Goal: Information Seeking & Learning: Understand process/instructions

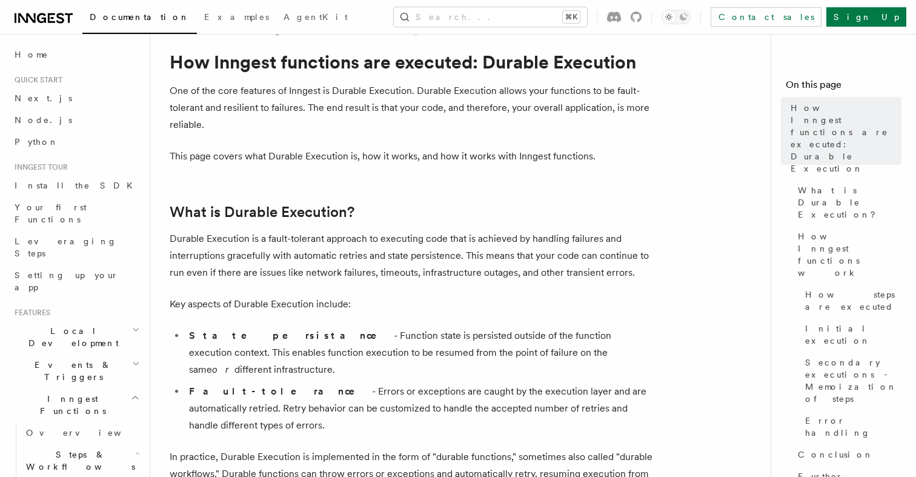
scroll to position [30, 0]
click at [356, 105] on p "One of the core features of Inngest is Durable Execution. Durable Execution all…" at bounding box center [412, 107] width 485 height 51
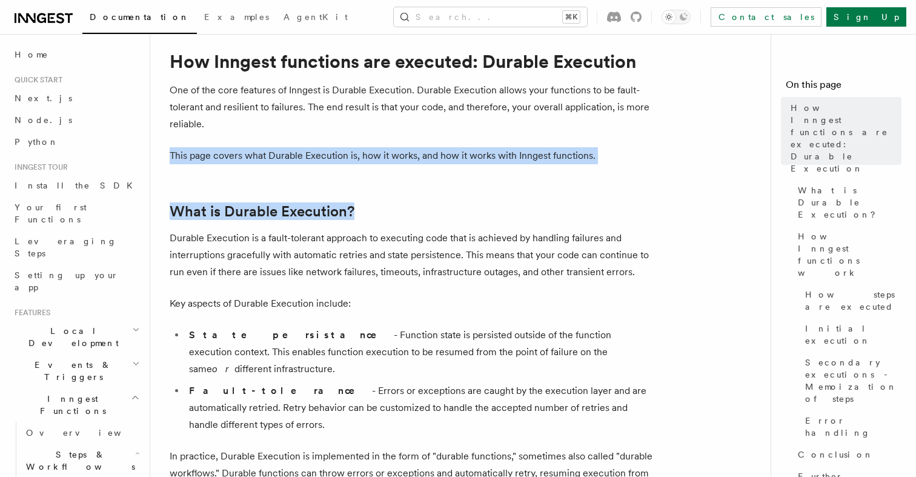
drag, startPoint x: 401, startPoint y: 123, endPoint x: 392, endPoint y: 257, distance: 134.3
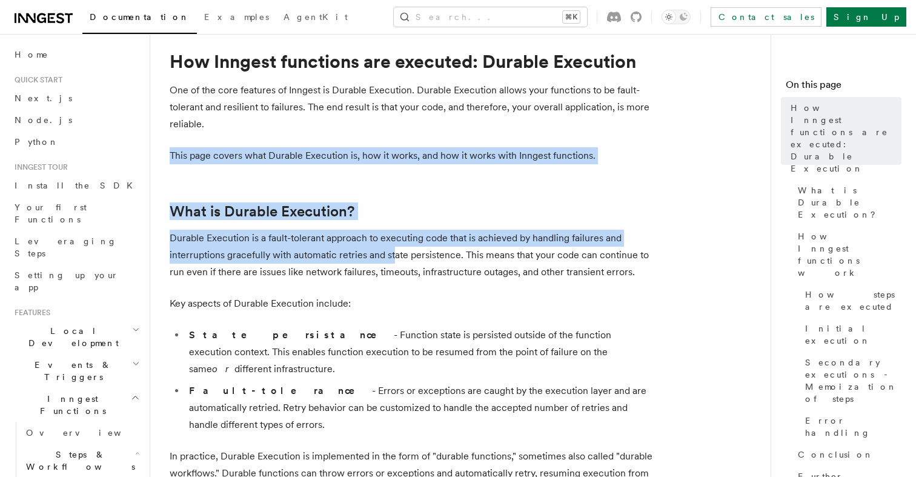
click at [392, 257] on p "Durable Execution is a fault-tolerant approach to executing code that is achiev…" at bounding box center [412, 255] width 485 height 51
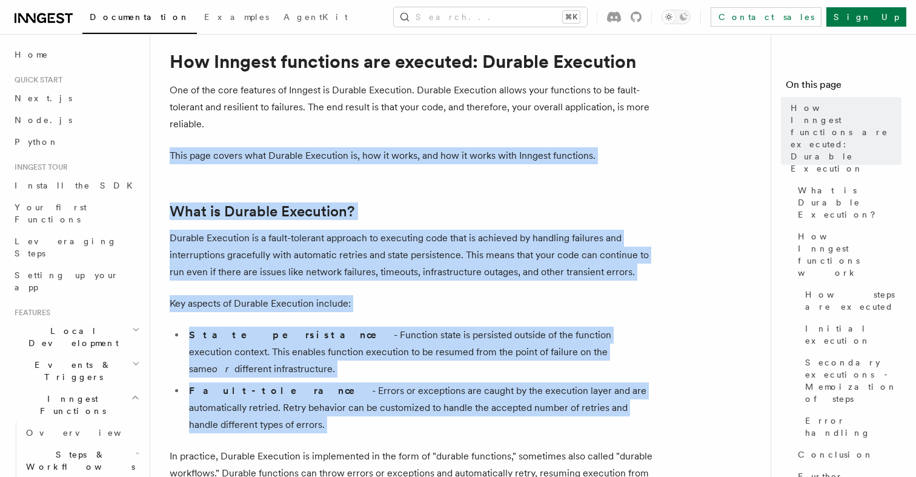
drag, startPoint x: 275, startPoint y: 404, endPoint x: 600, endPoint y: 85, distance: 455.2
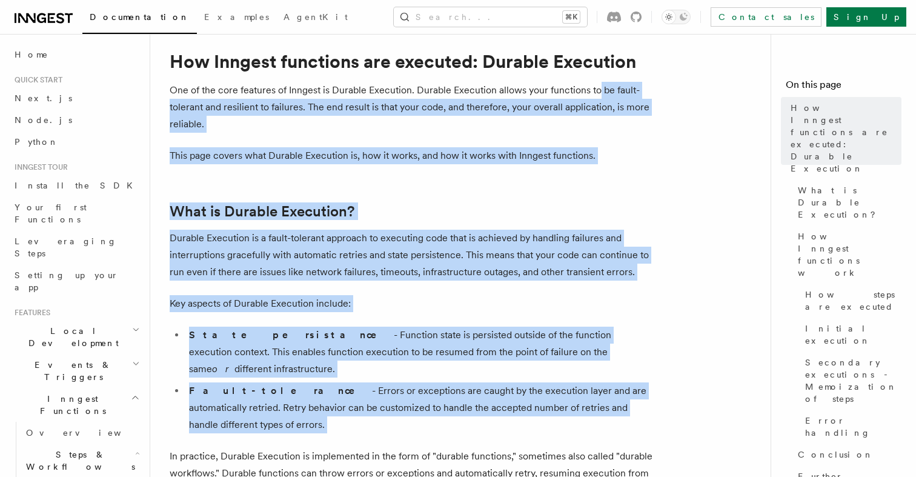
click at [600, 85] on p "One of the core features of Inngest is Durable Execution. Durable Execution all…" at bounding box center [412, 107] width 485 height 51
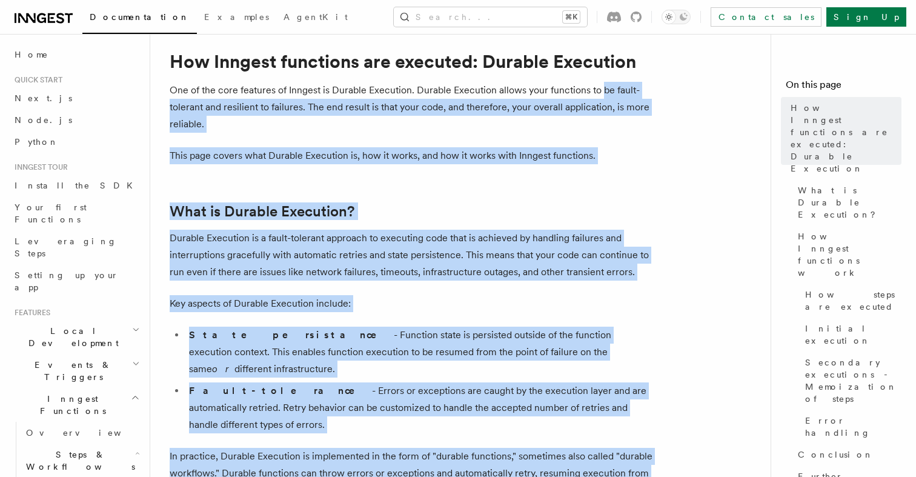
drag, startPoint x: 600, startPoint y: 85, endPoint x: 338, endPoint y: 489, distance: 481.2
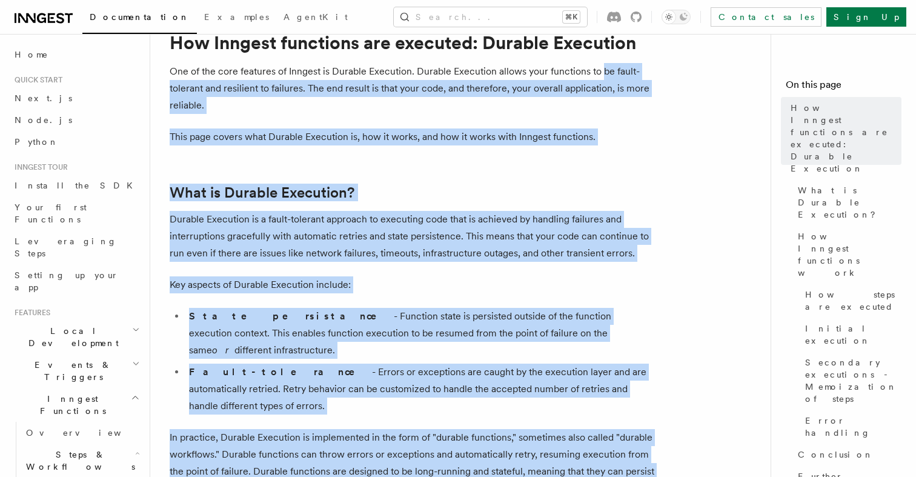
click at [195, 432] on p "In practice, Durable Execution is implemented in the form of "durable functions…" at bounding box center [412, 463] width 485 height 68
drag, startPoint x: 248, startPoint y: 447, endPoint x: 606, endPoint y: 74, distance: 516.6
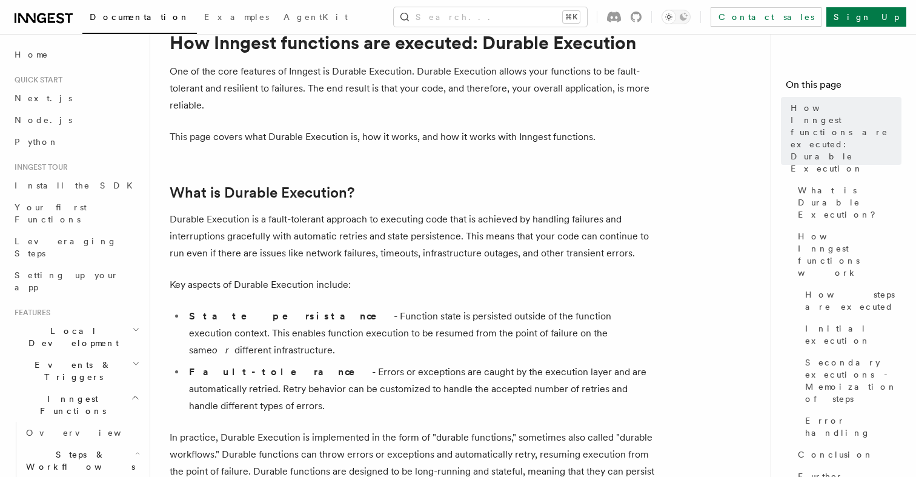
click at [604, 74] on p "One of the core features of Inngest is Durable Execution. Durable Execution all…" at bounding box center [412, 88] width 485 height 51
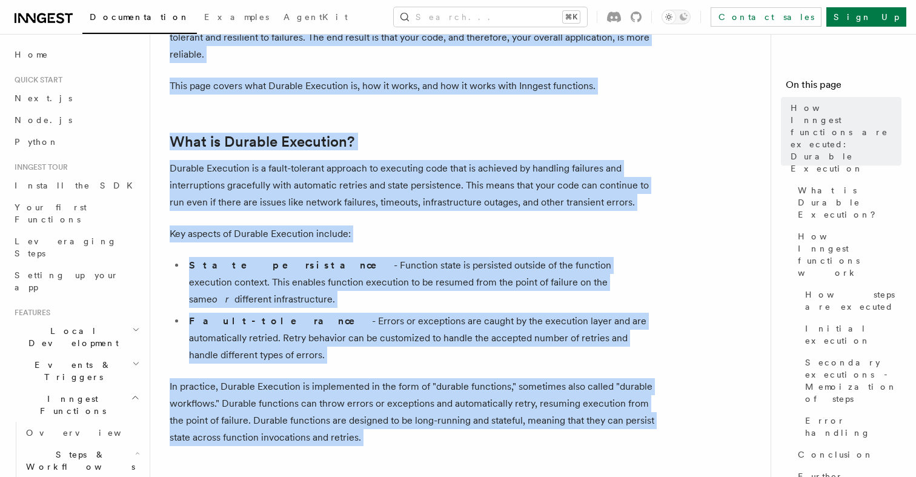
scroll to position [169, 0]
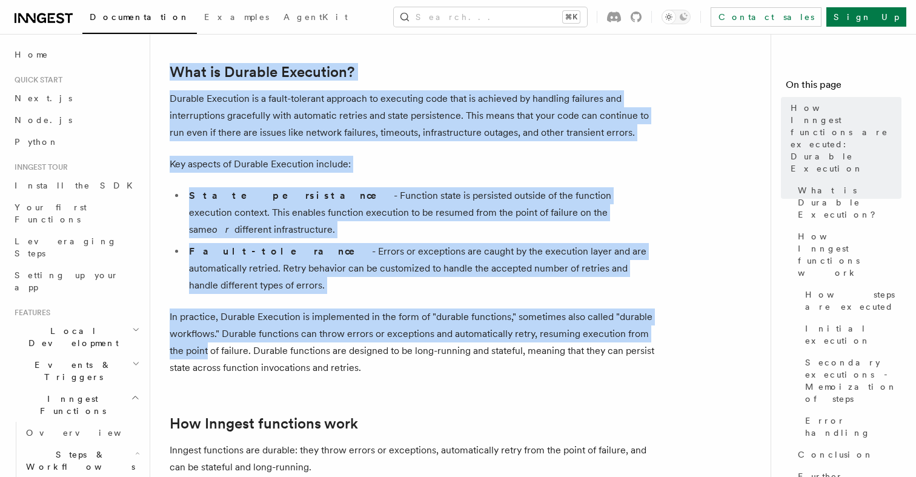
drag, startPoint x: 604, startPoint y: 74, endPoint x: 205, endPoint y: 324, distance: 471.1
click at [205, 324] on p "In practice, Durable Execution is implemented in the form of "durable functions…" at bounding box center [412, 343] width 485 height 68
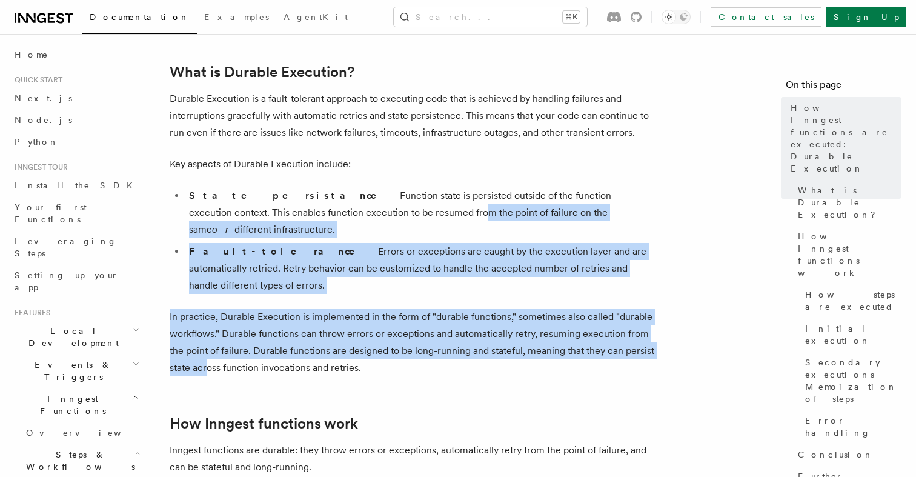
drag, startPoint x: 207, startPoint y: 333, endPoint x: 425, endPoint y: 155, distance: 281.7
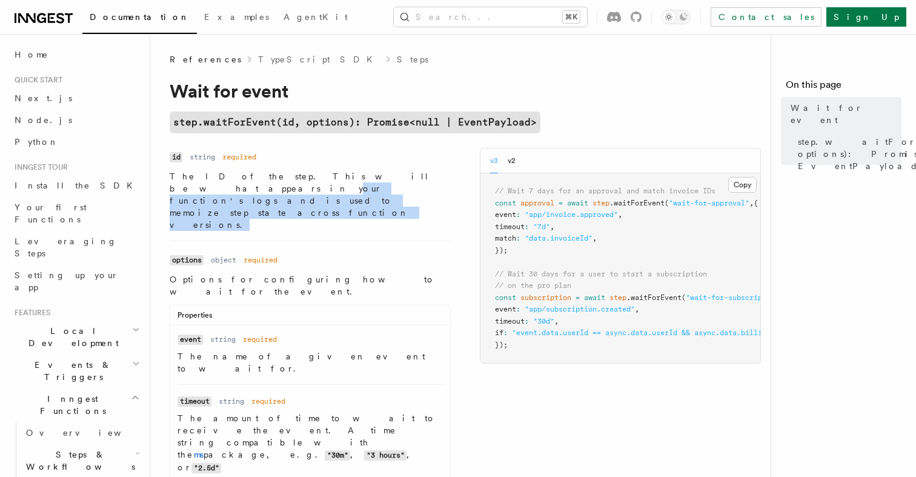
drag, startPoint x: 351, startPoint y: 173, endPoint x: 276, endPoint y: 200, distance: 80.0
click at [276, 200] on li "Name id Type string Required required Description The ID of the step. This will…" at bounding box center [310, 194] width 281 height 93
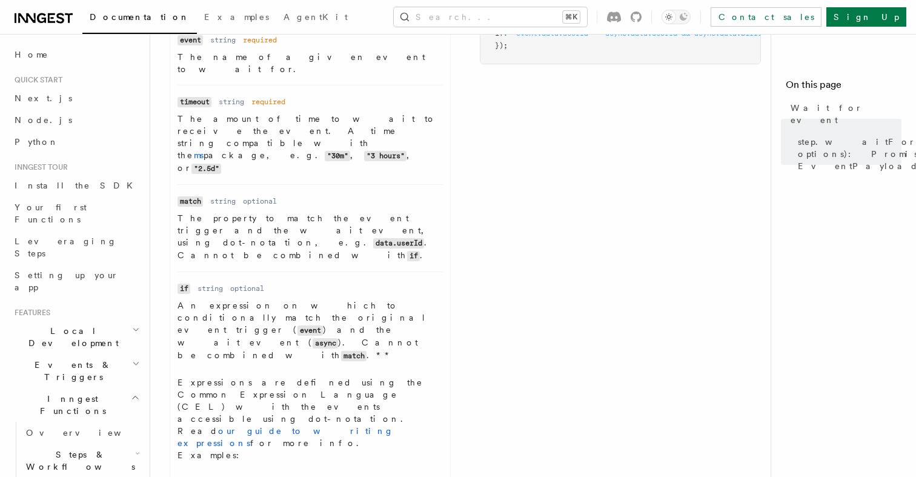
scroll to position [300, 0]
drag, startPoint x: 460, startPoint y: 362, endPoint x: 509, endPoint y: 362, distance: 48.5
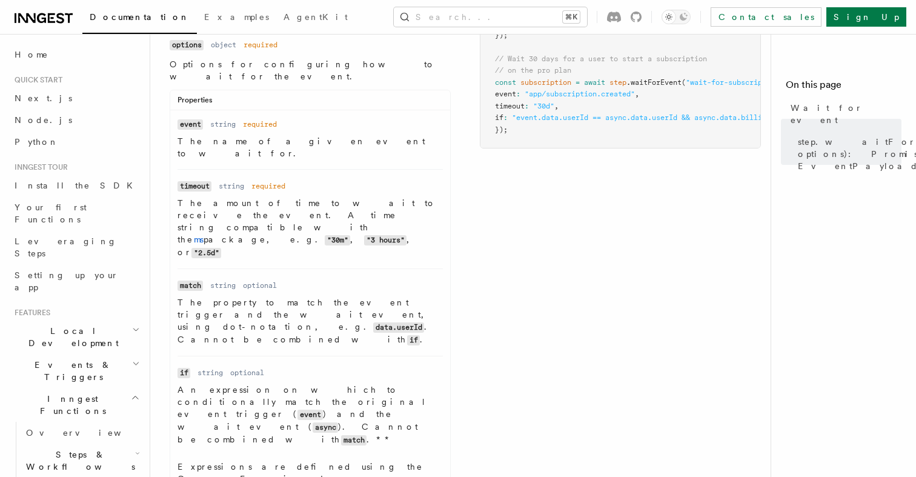
scroll to position [216, 0]
click at [275, 383] on p "An expression on which to conditionally match the original event trigger ( even…" at bounding box center [310, 414] width 265 height 62
drag, startPoint x: 275, startPoint y: 262, endPoint x: 361, endPoint y: 267, distance: 86.8
click at [312, 383] on p "An expression on which to conditionally match the original event trigger ( even…" at bounding box center [310, 414] width 265 height 62
click at [361, 383] on p "An expression on which to conditionally match the original event trigger ( even…" at bounding box center [310, 414] width 265 height 62
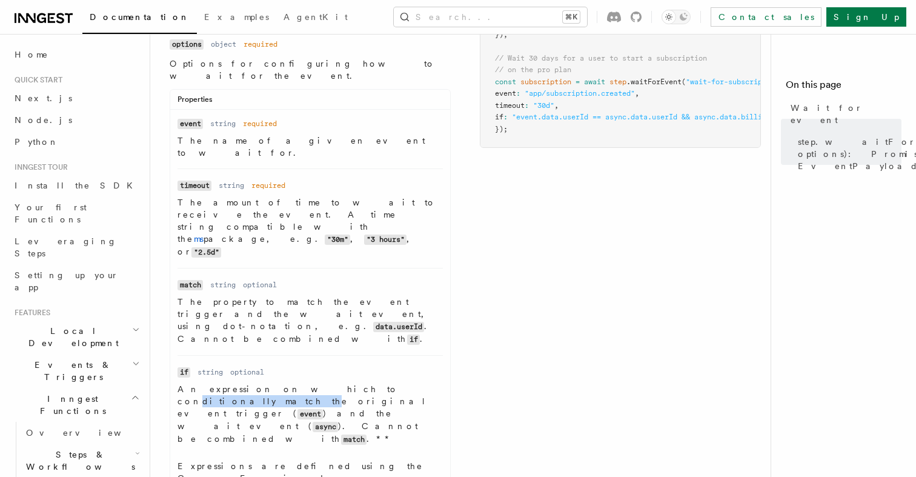
drag, startPoint x: 361, startPoint y: 267, endPoint x: 278, endPoint y: 267, distance: 83.0
click at [278, 383] on p "An expression on which to conditionally match the original event trigger ( even…" at bounding box center [310, 414] width 265 height 62
drag, startPoint x: 278, startPoint y: 267, endPoint x: 390, endPoint y: 272, distance: 112.3
click at [390, 383] on p "An expression on which to conditionally match the original event trigger ( even…" at bounding box center [310, 414] width 265 height 62
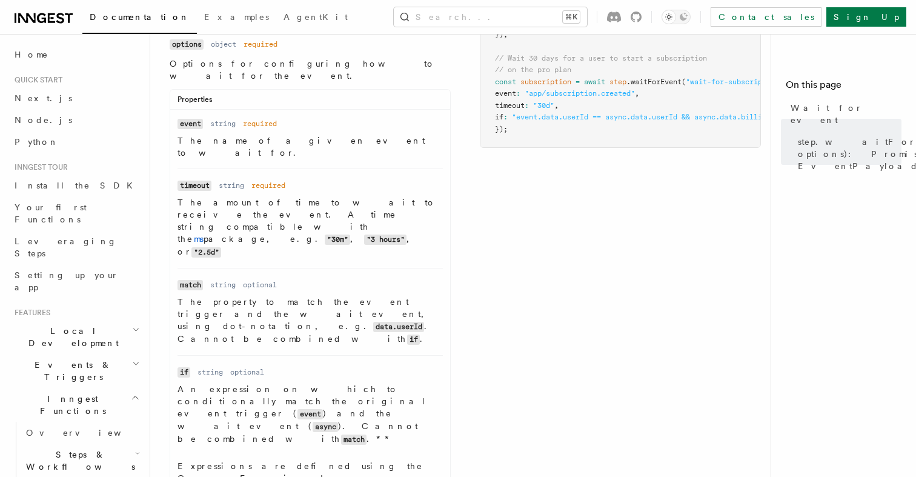
click at [389, 383] on p "An expression on which to conditionally match the original event trigger ( even…" at bounding box center [310, 414] width 265 height 62
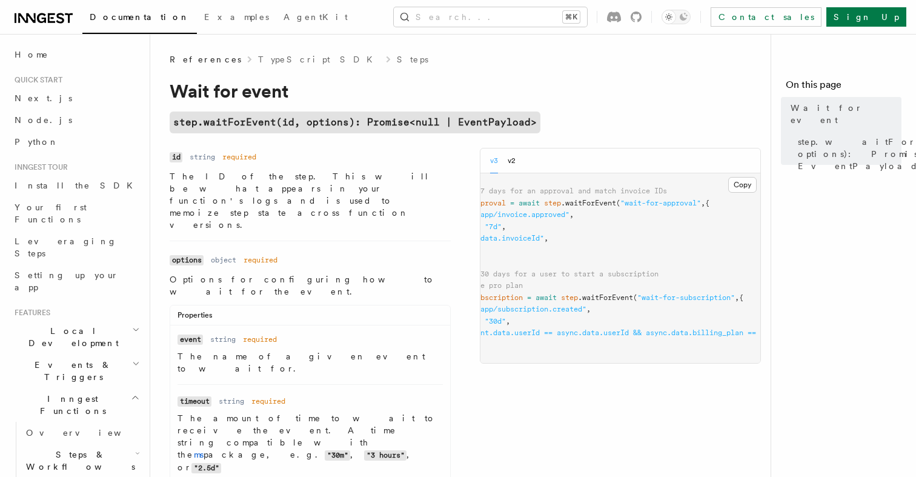
scroll to position [0, 0]
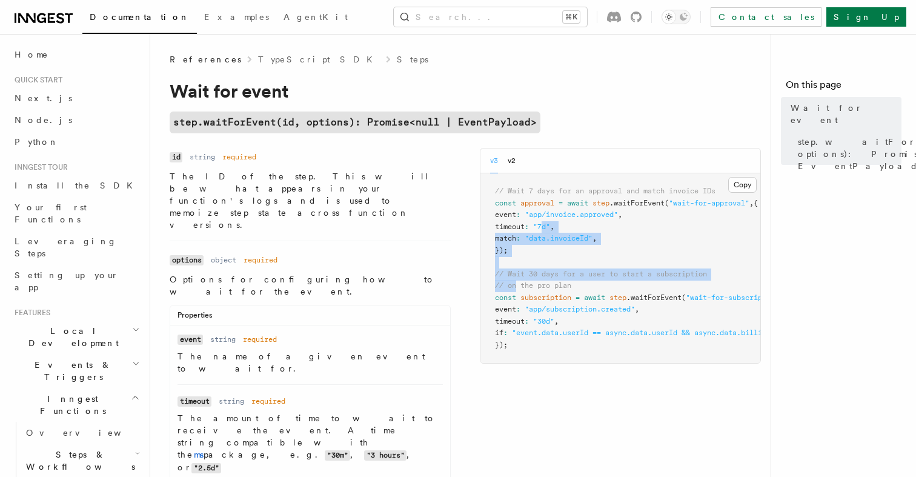
drag, startPoint x: 516, startPoint y: 287, endPoint x: 557, endPoint y: 218, distance: 80.1
click at [555, 219] on pre "// Wait 7 days for an approval and match invoice IDs const approval = await ste…" at bounding box center [621, 268] width 280 height 190
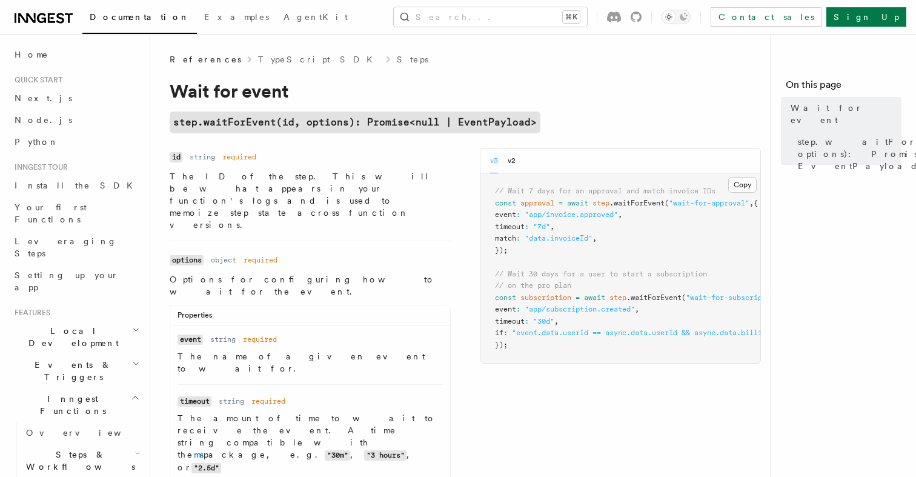
click at [690, 172] on div "v3 v2" at bounding box center [621, 160] width 280 height 25
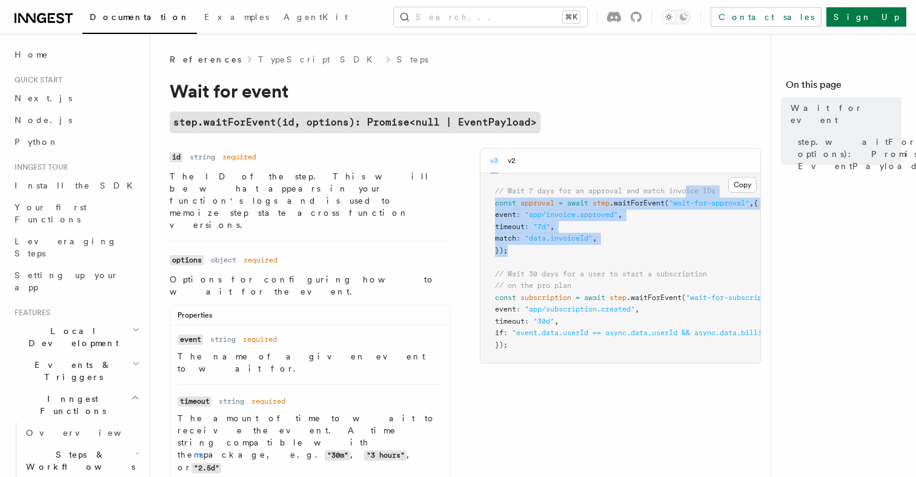
drag, startPoint x: 690, startPoint y: 195, endPoint x: 572, endPoint y: 279, distance: 145.6
click at [579, 273] on code "// Wait 7 days for an approval and match invoice IDs const approval = await ste…" at bounding box center [667, 268] width 344 height 162
click at [572, 279] on pre "// Wait 7 days for an approval and match invoice IDs const approval = await ste…" at bounding box center [621, 268] width 280 height 190
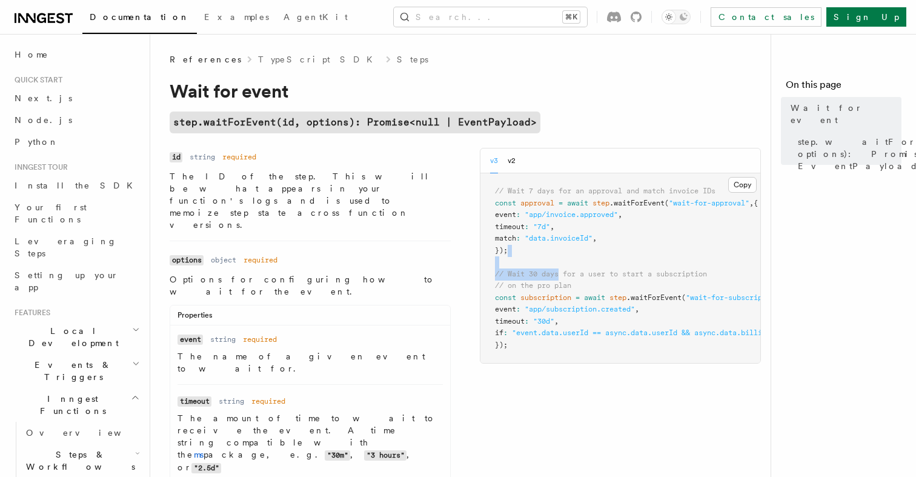
drag, startPoint x: 558, startPoint y: 272, endPoint x: 610, endPoint y: 237, distance: 62.9
click at [599, 243] on pre "// Wait 7 days for an approval and match invoice IDs const approval = await ste…" at bounding box center [621, 268] width 280 height 190
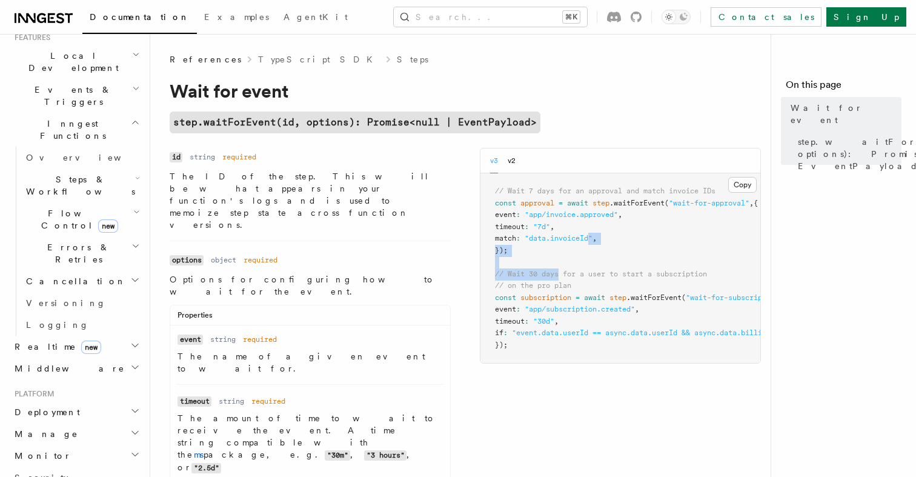
scroll to position [293, 0]
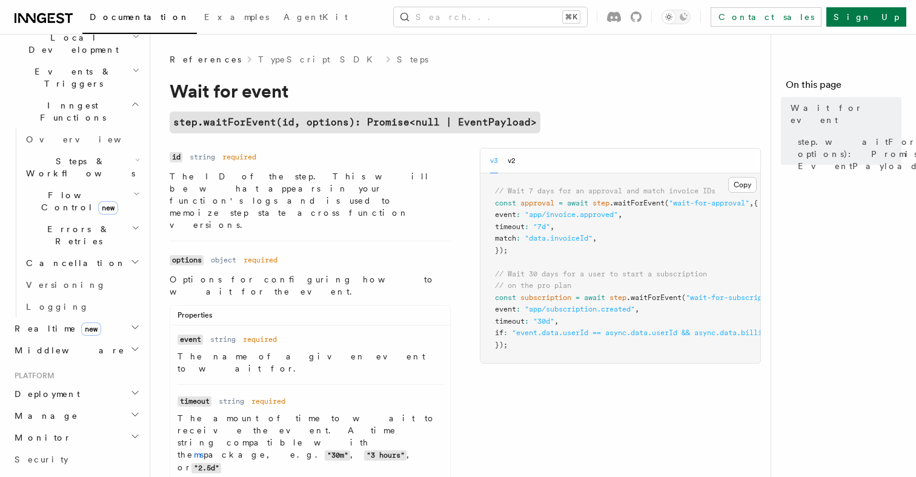
click at [410, 350] on p "The name of a given event to wait for." at bounding box center [310, 362] width 265 height 24
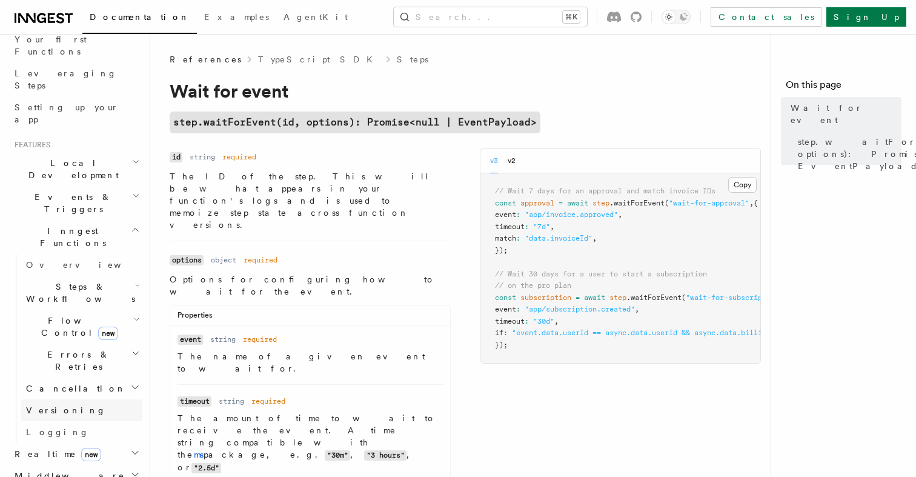
scroll to position [167, 0]
click at [88, 276] on h2 "Steps & Workflows" at bounding box center [81, 293] width 121 height 34
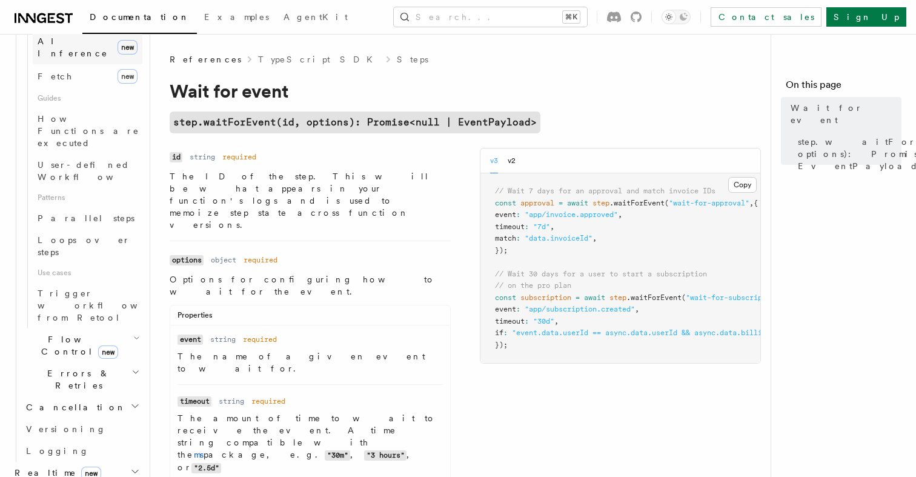
scroll to position [546, 0]
click at [98, 346] on span "new" at bounding box center [108, 352] width 20 height 13
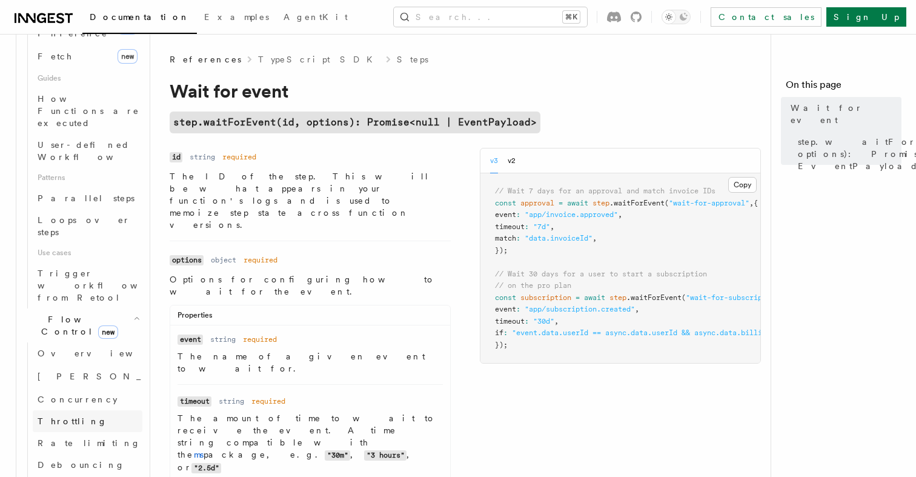
scroll to position [584, 0]
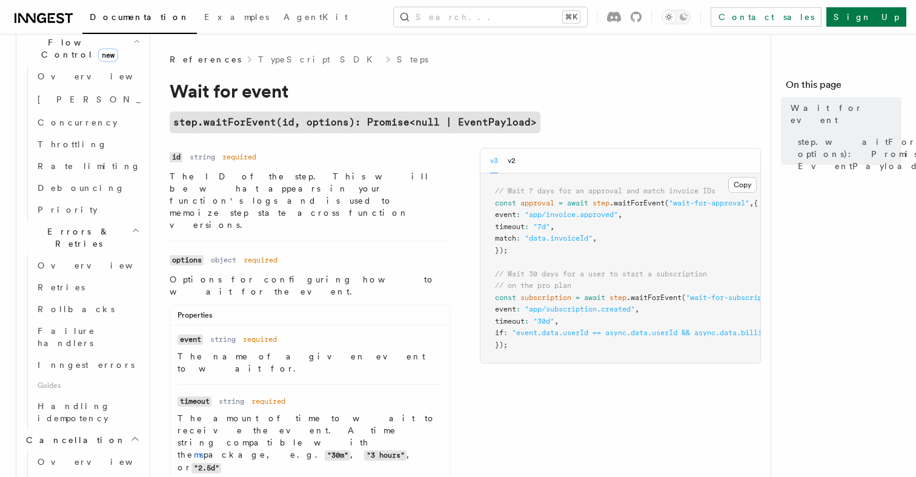
scroll to position [852, 0]
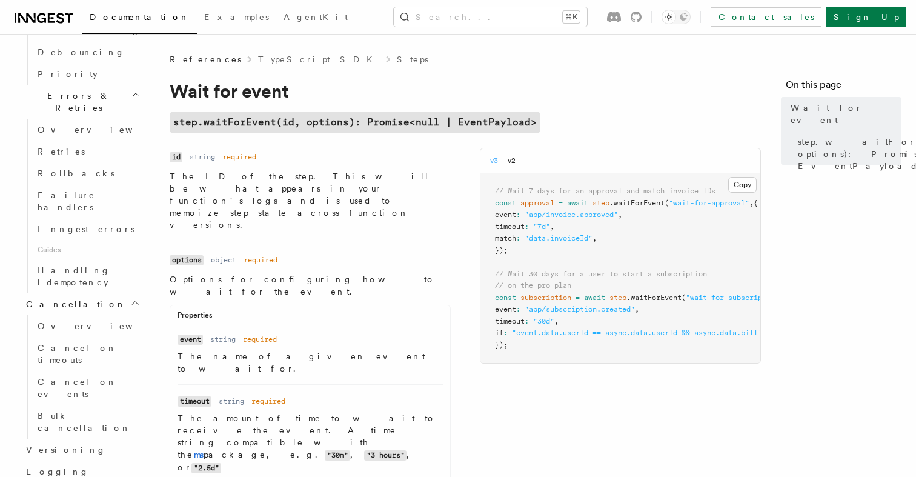
scroll to position [978, 0]
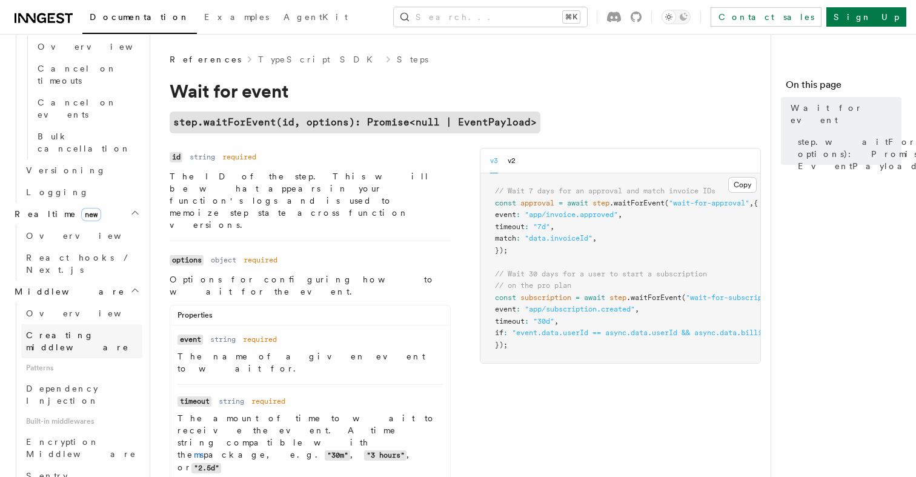
scroll to position [1267, 0]
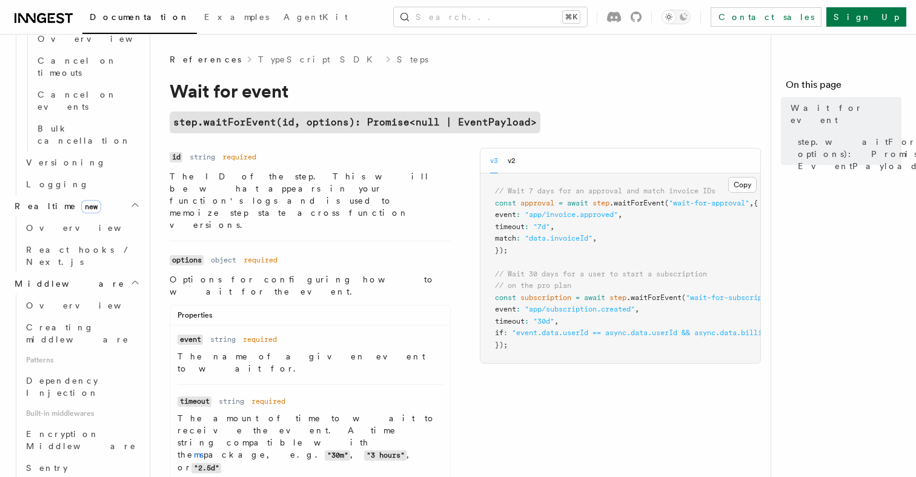
click at [267, 64] on link "TypeScript SDK" at bounding box center [319, 59] width 122 height 12
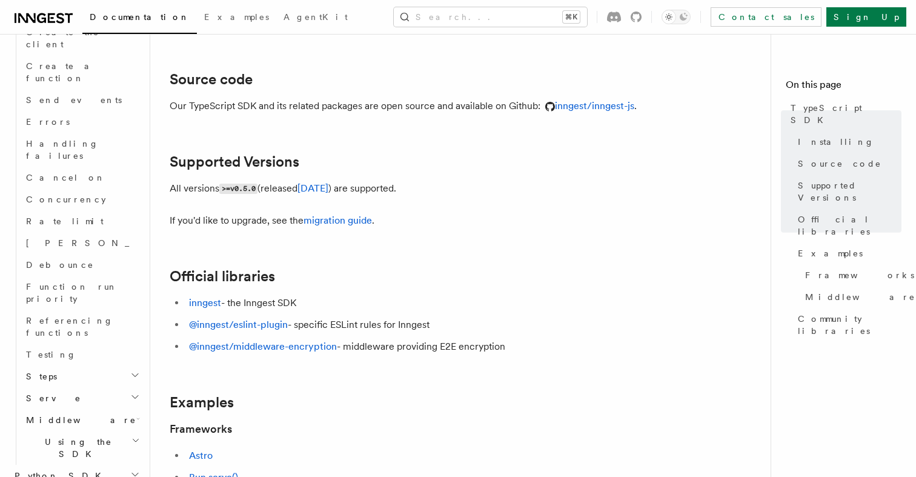
scroll to position [178, 0]
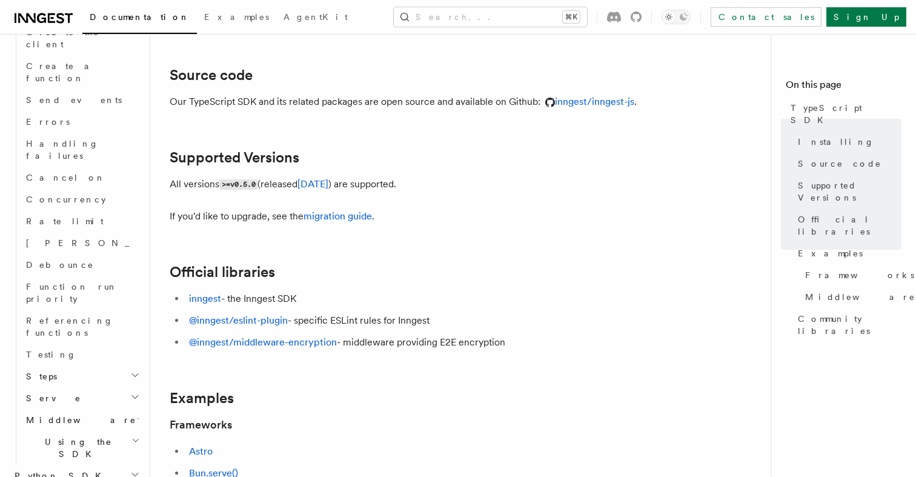
click at [278, 110] on p "Our TypeScript SDK and its related packages are open source and available on Gi…" at bounding box center [412, 101] width 485 height 17
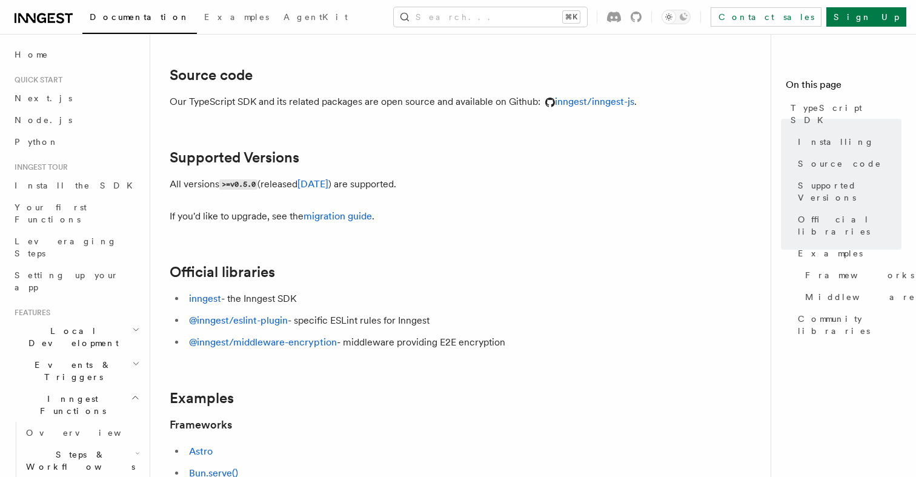
click at [71, 449] on span "Steps & Workflows" at bounding box center [78, 461] width 114 height 24
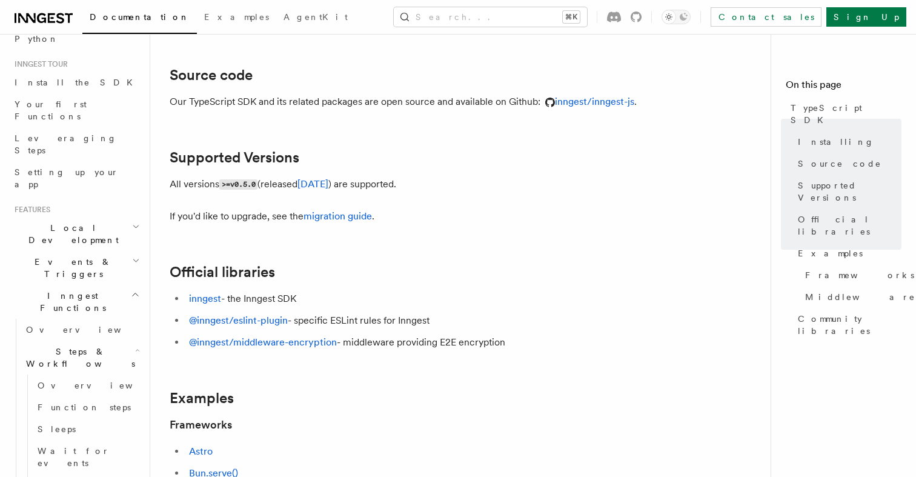
scroll to position [128, 0]
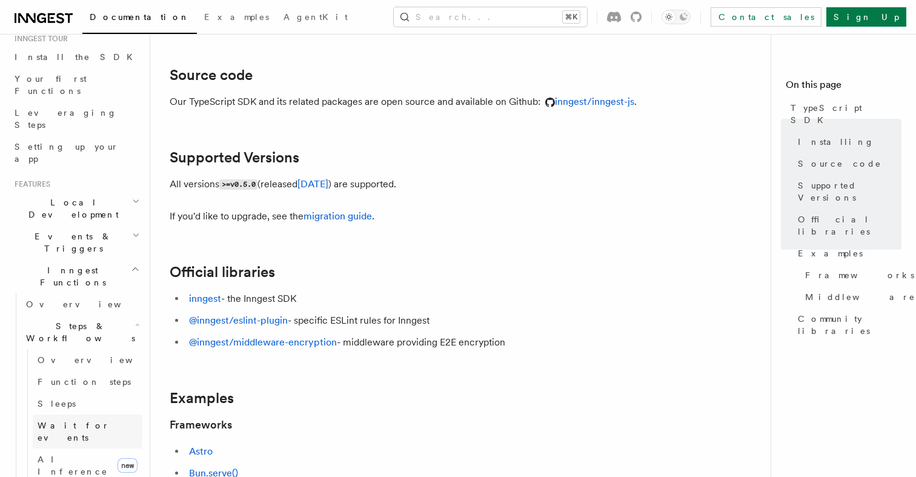
click at [82, 421] on span "Wait for events" at bounding box center [74, 432] width 72 height 22
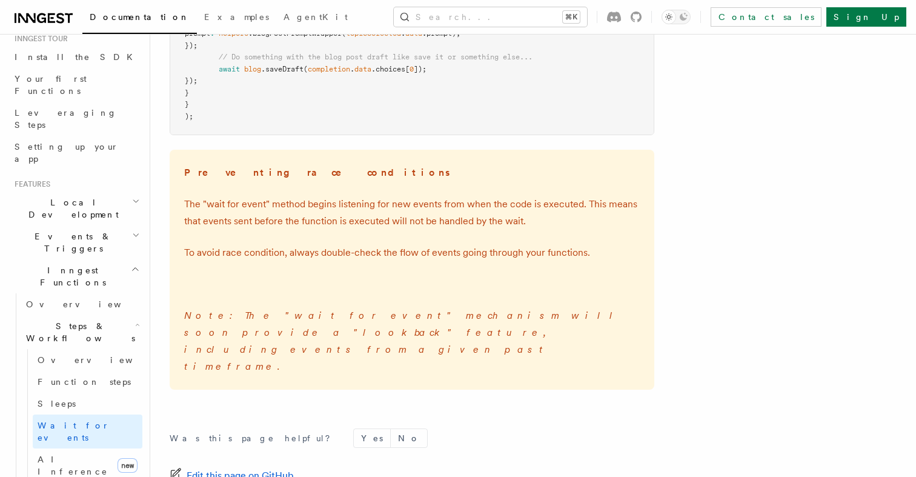
scroll to position [1784, 0]
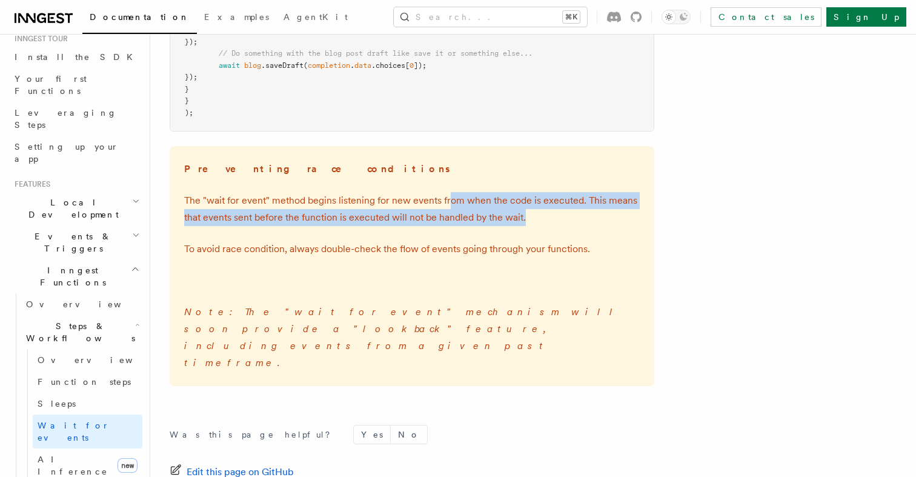
drag, startPoint x: 448, startPoint y: 198, endPoint x: 333, endPoint y: 294, distance: 150.2
click at [334, 292] on div "Preventing race conditions The "wait for event" method begins listening for new…" at bounding box center [412, 266] width 485 height 240
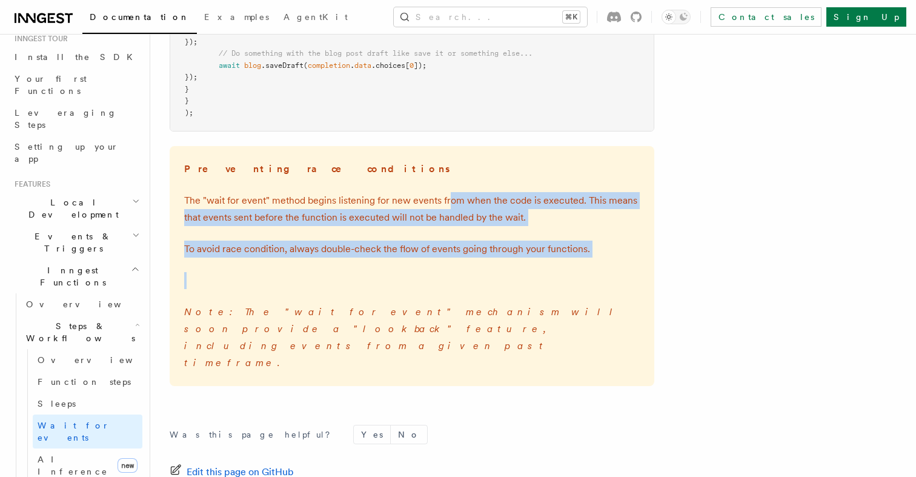
click at [333, 294] on div "Preventing race conditions The "wait for event" method begins listening for new…" at bounding box center [412, 266] width 485 height 240
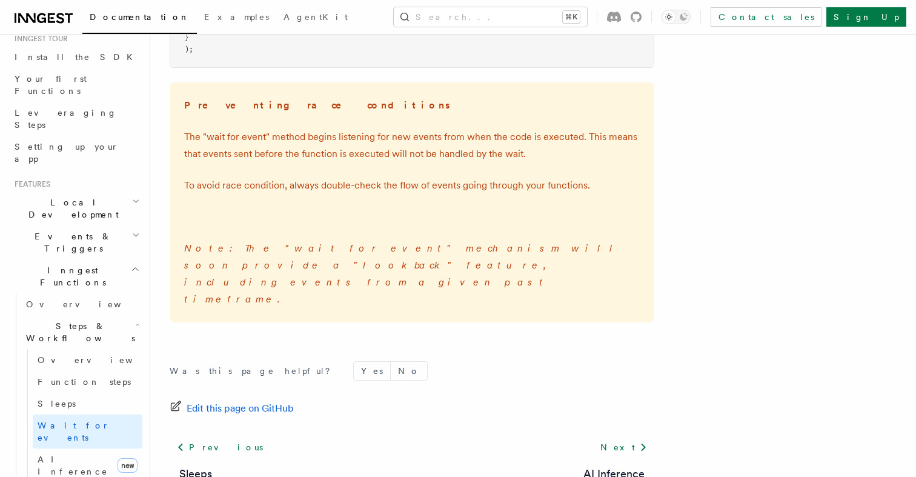
scroll to position [1851, 0]
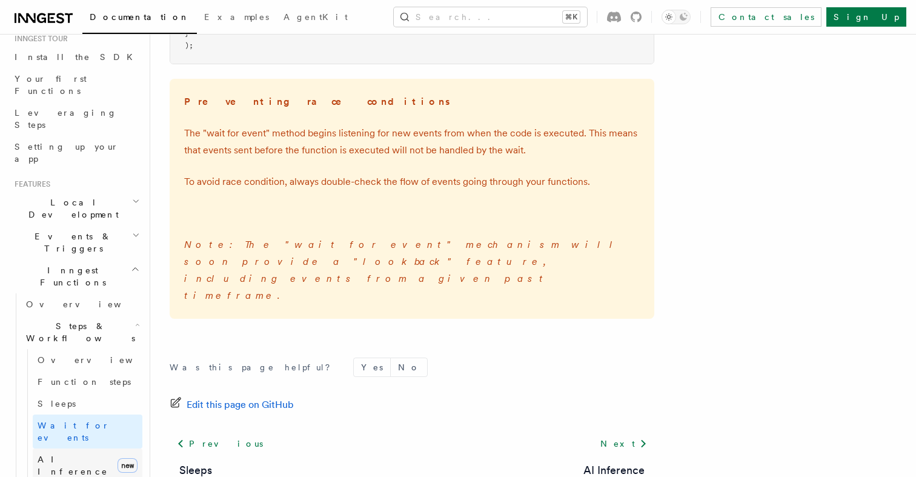
click at [56, 455] on span "AI Inference" at bounding box center [73, 466] width 70 height 22
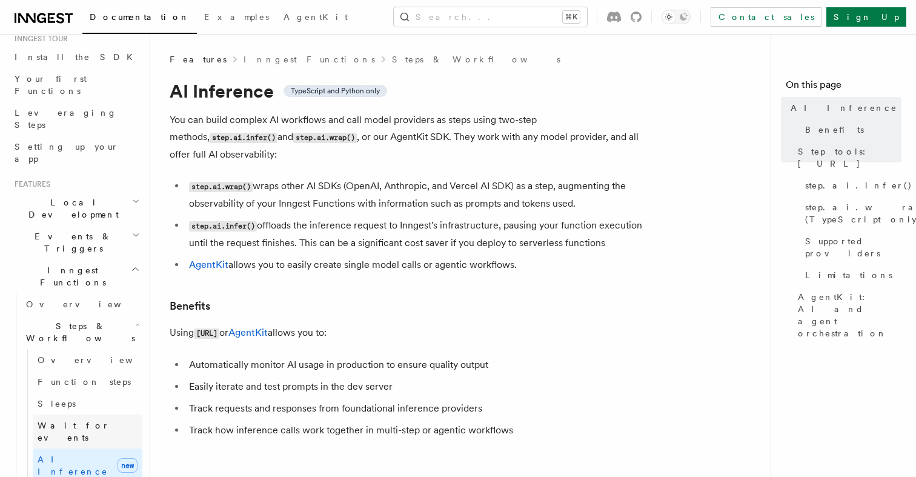
click at [75, 421] on span "Wait for events" at bounding box center [74, 432] width 72 height 22
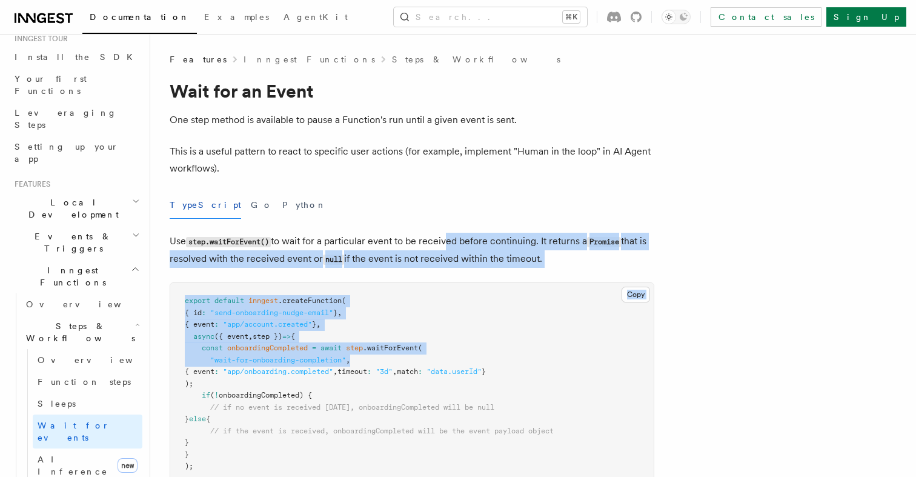
drag, startPoint x: 447, startPoint y: 233, endPoint x: 348, endPoint y: 421, distance: 212.3
click at [348, 421] on pre "export default inngest .createFunction ( { id : "send-onboarding-nudge-email" }…" at bounding box center [412, 384] width 484 height 202
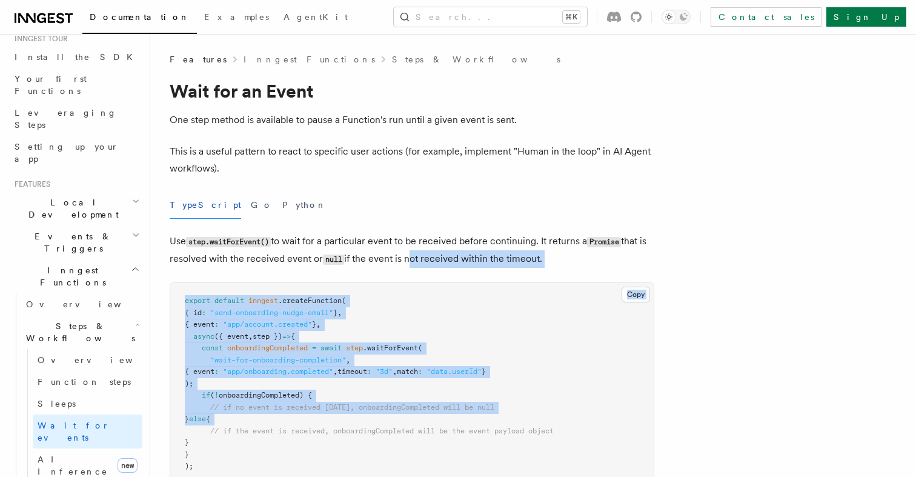
drag, startPoint x: 348, startPoint y: 421, endPoint x: 426, endPoint y: 248, distance: 190.2
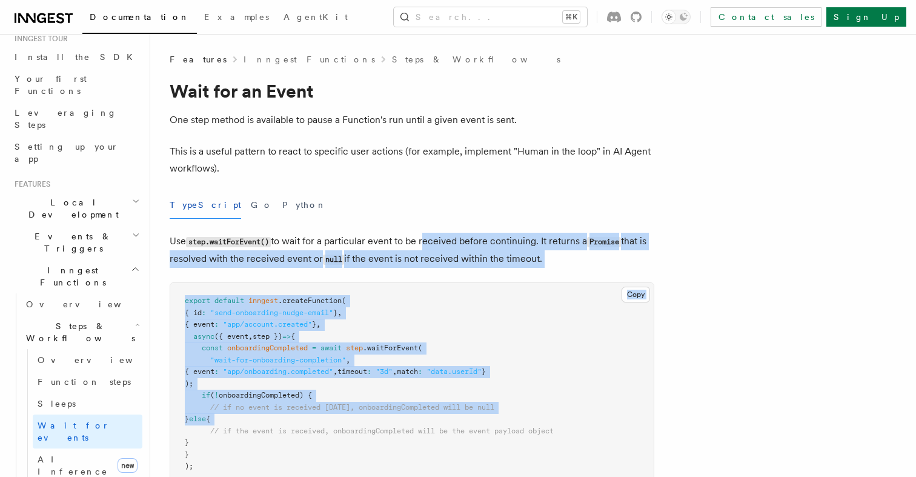
click at [426, 248] on p "Use step.waitForEvent() to wait for a particular event to be received before co…" at bounding box center [412, 250] width 485 height 35
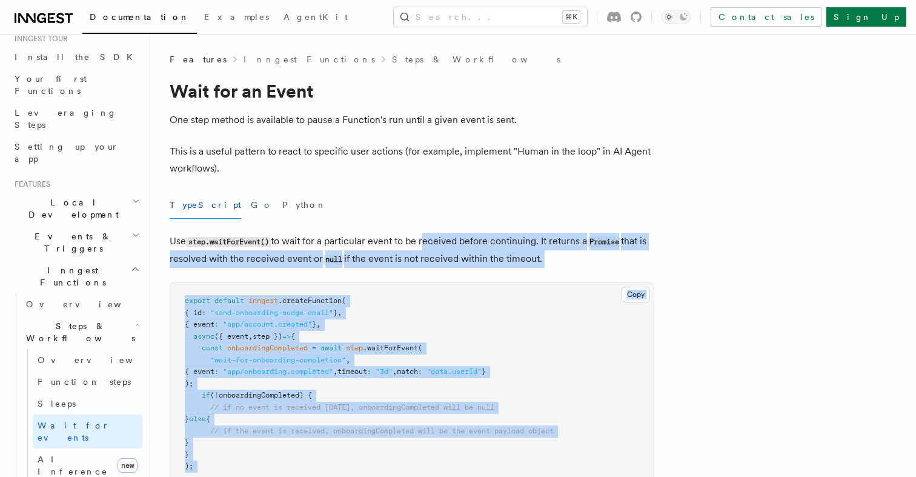
drag, startPoint x: 426, startPoint y: 248, endPoint x: 370, endPoint y: 464, distance: 222.9
click at [336, 398] on pre "export default inngest .createFunction ( { id : "send-onboarding-nudge-email" }…" at bounding box center [412, 384] width 484 height 202
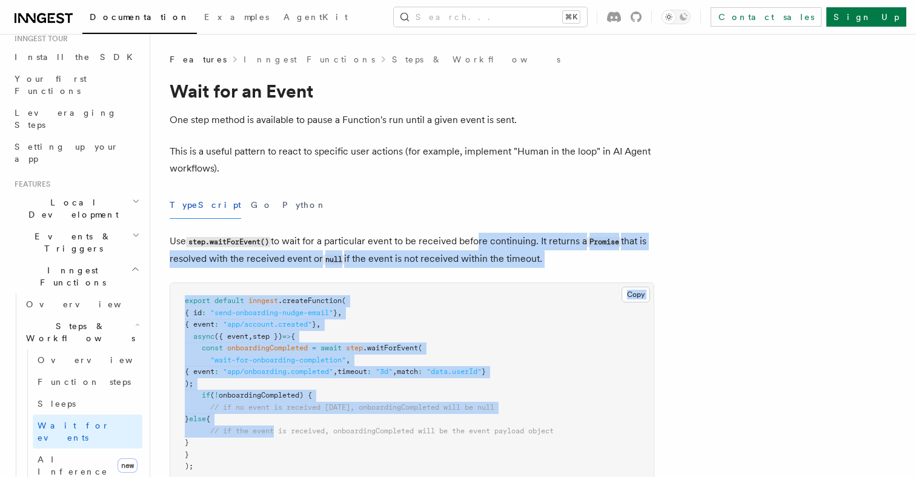
drag, startPoint x: 275, startPoint y: 433, endPoint x: 474, endPoint y: 249, distance: 271.5
click at [474, 249] on p "Use step.waitForEvent() to wait for a particular event to be received before co…" at bounding box center [412, 250] width 485 height 35
drag, startPoint x: 474, startPoint y: 249, endPoint x: 376, endPoint y: 469, distance: 241.5
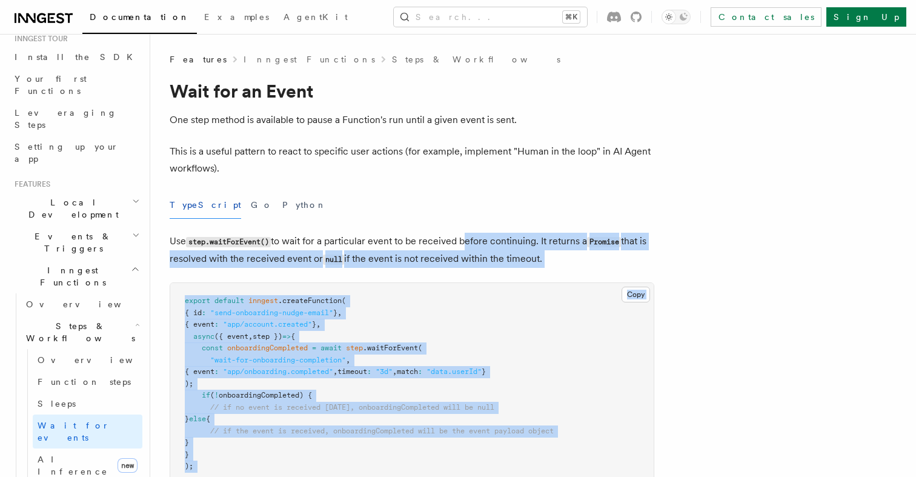
click at [329, 385] on pre "export default inngest .createFunction ( { id : "send-onboarding-nudge-email" }…" at bounding box center [412, 384] width 484 height 202
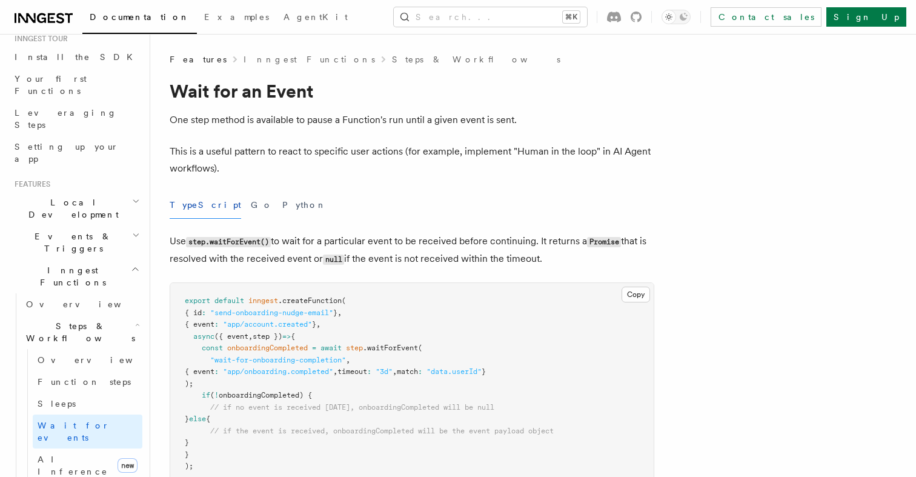
click at [600, 150] on p "This is a useful pattern to react to specific user actions (for example, implem…" at bounding box center [412, 160] width 485 height 34
